Goal: Task Accomplishment & Management: Complete application form

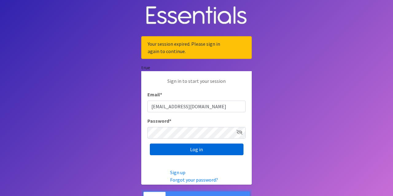
type input "[EMAIL_ADDRESS][DOMAIN_NAME]"
click at [183, 148] on input "Log in" at bounding box center [197, 150] width 94 height 12
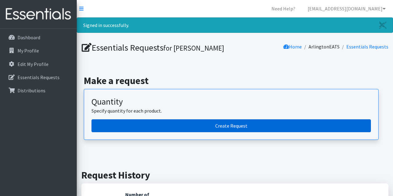
click at [239, 126] on link "Create Request" at bounding box center [230, 125] width 279 height 13
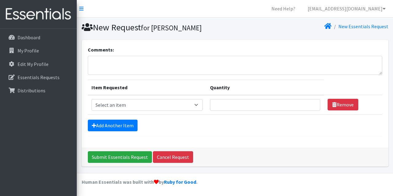
click at [389, 56] on div "Comments: Item Requested Quantity Item Requested Select an item Overnights - L/…" at bounding box center [234, 106] width 311 height 132
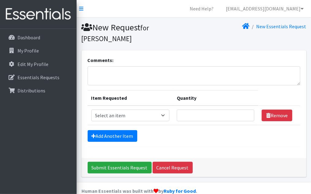
click at [237, 38] on div "New Essentials Request" at bounding box center [251, 32] width 115 height 21
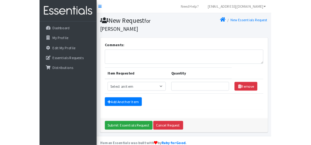
scroll to position [10, 0]
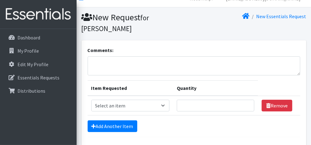
click at [167, 50] on div "Comments:" at bounding box center [194, 60] width 213 height 29
click at [159, 64] on textarea "Comments:" at bounding box center [194, 65] width 213 height 19
type textarea "D"
type textarea "Please include any baby wipes you have as well. Thank you!"
select select "14932"
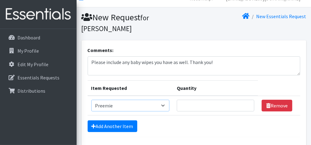
click option "Preemie" at bounding box center [0, 0] width 0 height 0
click at [202, 104] on input "Quantity" at bounding box center [216, 105] width 78 height 12
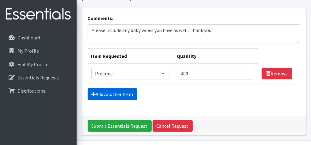
type input "400"
click at [119, 93] on link "Add Another Item" at bounding box center [113, 94] width 50 height 12
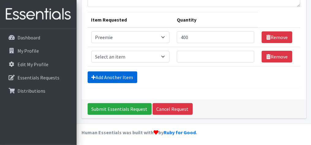
scroll to position [79, 0]
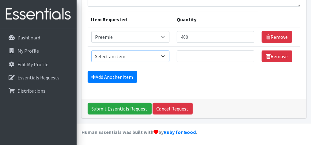
click at [91, 50] on select "Select an item Overnights - L/XL (60-125 lbs) Overnights - S/M (38-65 lbs) Pree…" at bounding box center [130, 56] width 79 height 12
select select "14938"
click option "Size 1" at bounding box center [0, 0] width 0 height 0
click at [212, 54] on input "Quantity" at bounding box center [216, 56] width 78 height 12
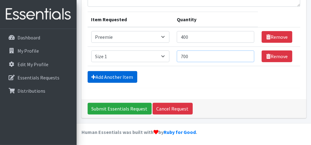
type input "700"
click at [111, 75] on link "Add Another Item" at bounding box center [113, 77] width 50 height 12
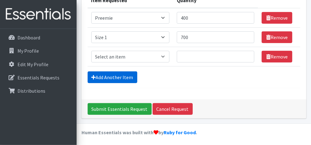
scroll to position [98, 0]
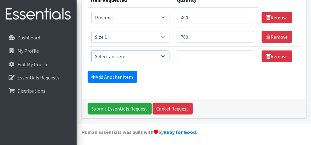
click at [91, 50] on select "Select an item Overnights - L/XL (60-125 lbs) Overnights - S/M (38-65 lbs) Pree…" at bounding box center [130, 56] width 79 height 12
select select "14919"
click option "Size 2" at bounding box center [0, 0] width 0 height 0
click at [197, 61] on input "Quantity" at bounding box center [216, 56] width 78 height 12
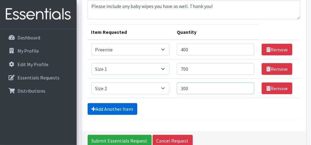
type input "300"
click at [108, 105] on link "Add Another Item" at bounding box center [113, 109] width 50 height 12
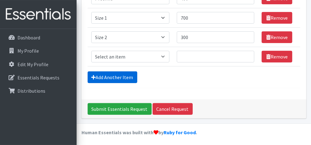
scroll to position [117, 0]
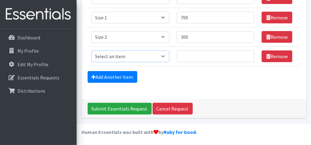
select select "14902"
click option "Size 3" at bounding box center [0, 0] width 0 height 0
click at [216, 56] on input "Quantity" at bounding box center [216, 56] width 78 height 12
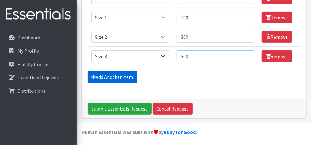
type input "500"
click at [130, 74] on link "Add Another Item" at bounding box center [113, 77] width 50 height 12
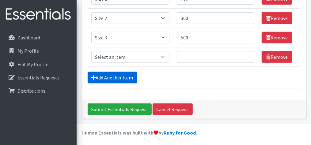
scroll to position [136, 0]
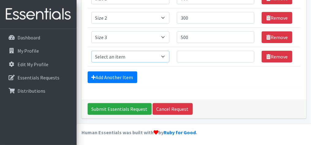
click at [91, 51] on select "Select an item Overnights - L/XL (60-125 lbs) Overnights - S/M (38-65 lbs) Pree…" at bounding box center [130, 57] width 79 height 12
select select "14922"
click option "Size 4" at bounding box center [0, 0] width 0 height 0
click at [207, 56] on input "Quantity" at bounding box center [216, 57] width 78 height 12
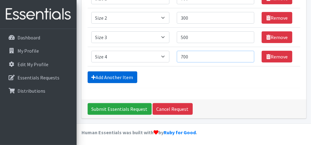
type input "700"
click at [99, 76] on link "Add Another Item" at bounding box center [113, 77] width 50 height 12
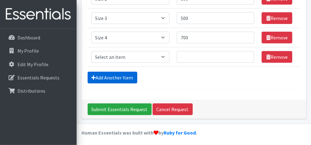
scroll to position [156, 0]
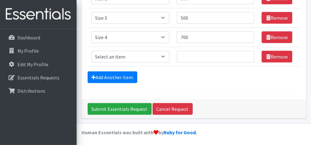
click at [116, 62] on td "Item Requested Select an item Overnights - L/XL (60-125 lbs) Overnights - S/M (…" at bounding box center [131, 56] width 86 height 19
click at [91, 51] on select "Select an item Overnights - L/XL (60-125 lbs) Overnights - S/M (38-65 lbs) Pree…" at bounding box center [130, 57] width 79 height 12
select select "14920"
click option "Size 5" at bounding box center [0, 0] width 0 height 0
click at [190, 63] on td "Quantity" at bounding box center [215, 56] width 85 height 19
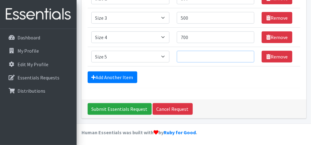
click at [200, 56] on input "Quantity" at bounding box center [216, 57] width 78 height 12
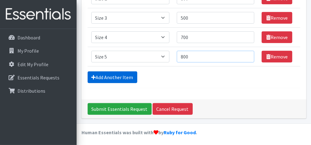
type input "800"
click at [123, 75] on link "Add Another Item" at bounding box center [113, 77] width 50 height 12
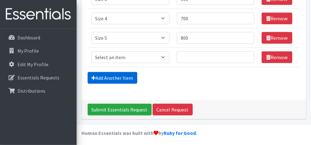
scroll to position [175, 0]
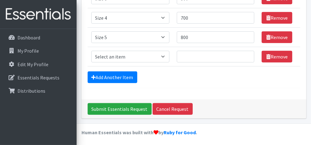
click at [141, 48] on td "Item Requested Select an item Overnights - L/XL (60-125 lbs) Overnights - S/M (…" at bounding box center [131, 56] width 86 height 19
click at [91, 51] on select "Select an item Overnights - L/XL (60-125 lbs) Overnights - S/M (38-65 lbs) Pree…" at bounding box center [130, 57] width 79 height 12
select select "14903"
click option "Size 6" at bounding box center [0, 0] width 0 height 0
click at [198, 61] on input "Quantity" at bounding box center [216, 57] width 78 height 12
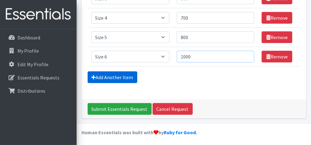
type input "1000"
click at [127, 74] on link "Add Another Item" at bounding box center [113, 77] width 50 height 12
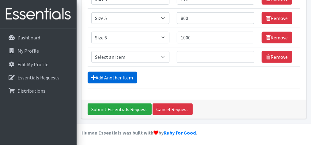
scroll to position [194, 0]
click at [91, 51] on select "Select an item Overnights - L/XL (60-125 lbs) Overnights - S/M (38-65 lbs) Pree…" at bounding box center [130, 57] width 79 height 12
select select "14916"
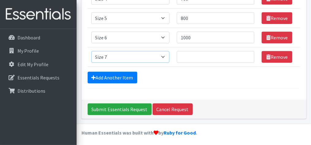
click option "Size 7" at bounding box center [0, 0] width 0 height 0
drag, startPoint x: 195, startPoint y: 62, endPoint x: 199, endPoint y: 59, distance: 4.8
click at [195, 62] on td "Quantity" at bounding box center [215, 56] width 85 height 19
click at [200, 56] on input "Quantity" at bounding box center [216, 57] width 78 height 12
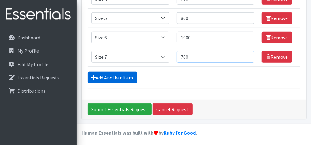
type input "700"
click at [126, 77] on link "Add Another Item" at bounding box center [113, 77] width 50 height 12
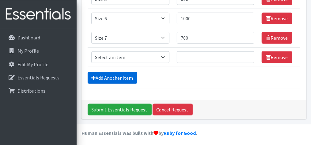
scroll to position [213, 0]
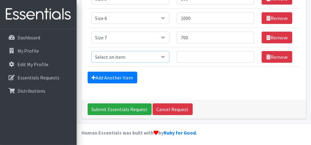
click at [91, 51] on select "Select an item Overnights - L/XL (60-125 lbs) Overnights - S/M (38-65 lbs) Pree…" at bounding box center [130, 57] width 79 height 12
select select "14948"
click option "Unisex Pull-Ups 2T-3T" at bounding box center [0, 0] width 0 height 0
click at [199, 54] on input "Quantity" at bounding box center [216, 57] width 78 height 12
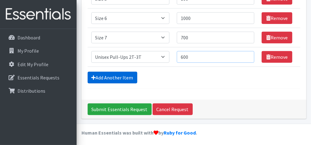
type input "600"
click at [126, 74] on link "Add Another Item" at bounding box center [113, 77] width 50 height 12
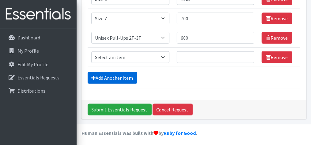
scroll to position [233, 0]
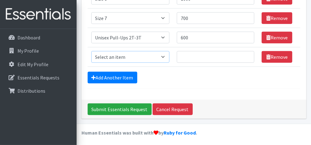
click at [91, 51] on select "Select an item Overnights - L/XL (60-125 lbs) Overnights - S/M (38-65 lbs) Pree…" at bounding box center [130, 57] width 79 height 12
click option "Unisex Pull-Ups 4T-5T" at bounding box center [0, 0] width 0 height 0
select select "15085"
click option "Unisex Pull-Ups 3t-4T" at bounding box center [0, 0] width 0 height 0
click at [195, 56] on input "Quantity" at bounding box center [216, 57] width 78 height 12
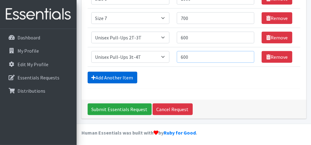
type input "600"
click at [108, 75] on link "Add Another Item" at bounding box center [113, 77] width 50 height 12
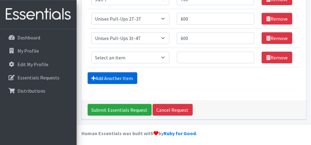
scroll to position [252, 0]
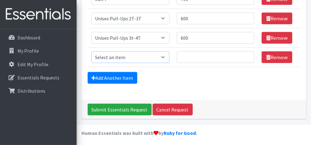
click at [91, 51] on select "Select an item Overnights - L/XL (60-125 lbs) Overnights - S/M (38-65 lbs) Pree…" at bounding box center [130, 57] width 79 height 12
select select "15010"
click option "Unisex Pull-Ups 4T-5T" at bounding box center [0, 0] width 0 height 0
click at [203, 51] on input "Quantity" at bounding box center [216, 57] width 78 height 12
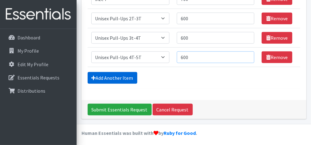
type input "600"
click at [119, 76] on link "Add Another Item" at bounding box center [113, 78] width 50 height 12
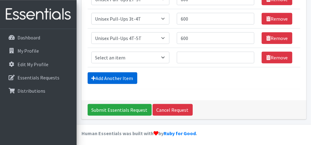
scroll to position [271, 0]
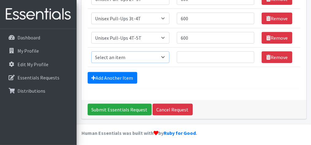
click at [91, 51] on select "Select an item Overnights - L/XL (60-125 lbs) Overnights - S/M (38-65 lbs) Pree…" at bounding box center [130, 57] width 79 height 12
select select "15009"
click option "Unisex Pull-Ups 5T-6T" at bounding box center [0, 0] width 0 height 0
click at [197, 53] on input "Quantity" at bounding box center [216, 57] width 78 height 12
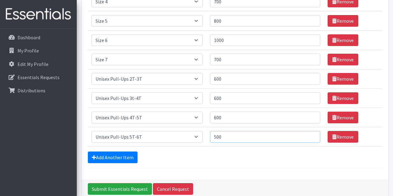
scroll to position [209, 0]
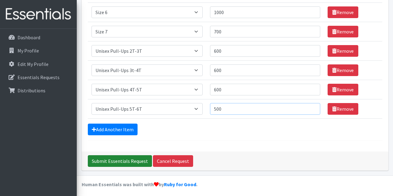
type input "500"
click at [122, 162] on input "Submit Essentials Request" at bounding box center [120, 161] width 64 height 12
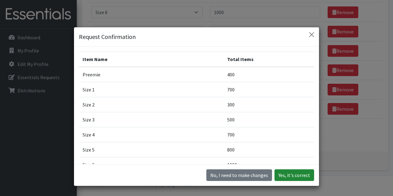
click at [300, 175] on button "Yes, it's correct" at bounding box center [294, 175] width 40 height 12
